Goal: Navigation & Orientation: Find specific page/section

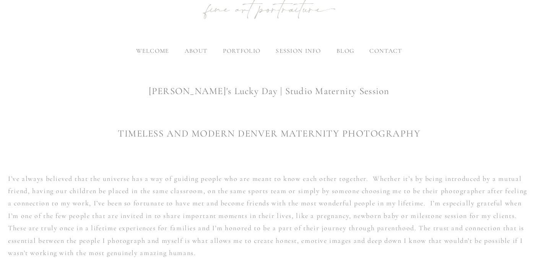
scroll to position [83, 0]
click at [288, 54] on div "maternity newborn baby family seniors" at bounding box center [294, 91] width 51 height 75
click at [290, 62] on span "maternity" at bounding box center [295, 64] width 39 height 8
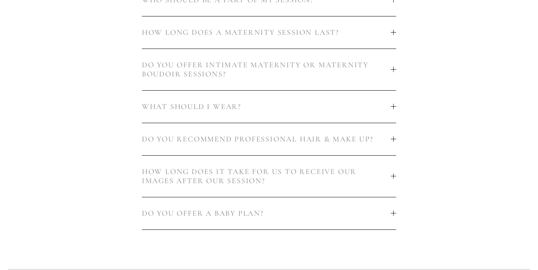
scroll to position [548, 0]
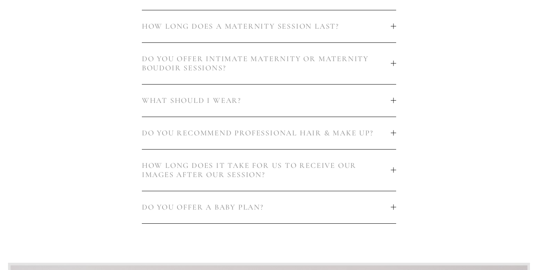
click at [394, 31] on button "HOW LONG DOES A MATERNITY SESSION LAST?" at bounding box center [269, 26] width 254 height 32
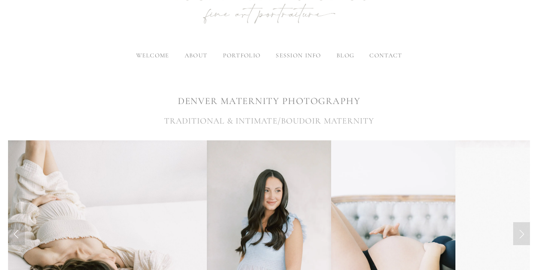
scroll to position [80, 0]
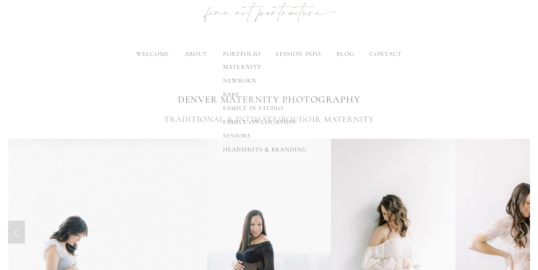
click at [238, 64] on span "maternity" at bounding box center [242, 67] width 39 height 8
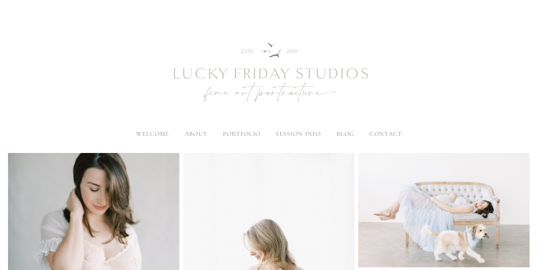
click at [152, 137] on span "welcome" at bounding box center [152, 134] width 33 height 8
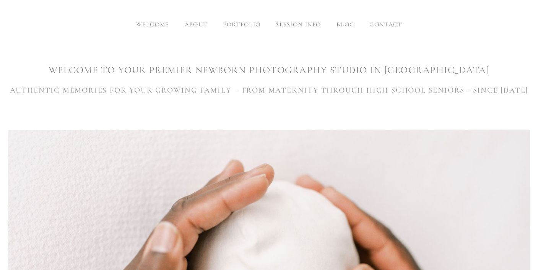
scroll to position [112, 0]
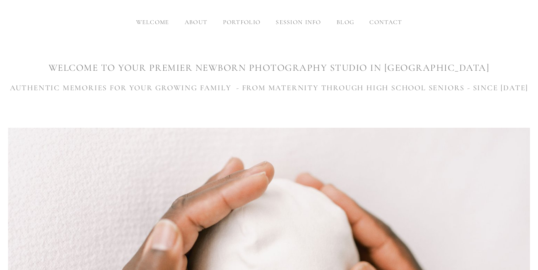
click at [388, 20] on span "contact" at bounding box center [385, 22] width 32 height 8
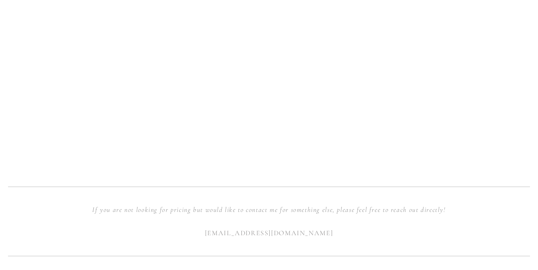
scroll to position [730, 0]
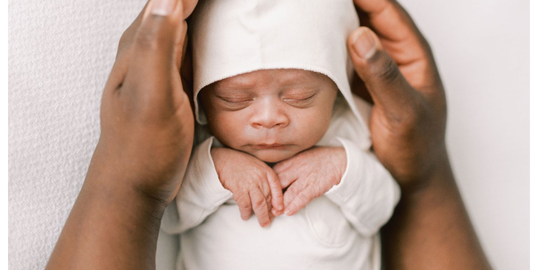
scroll to position [352, 0]
